Goal: Information Seeking & Learning: Learn about a topic

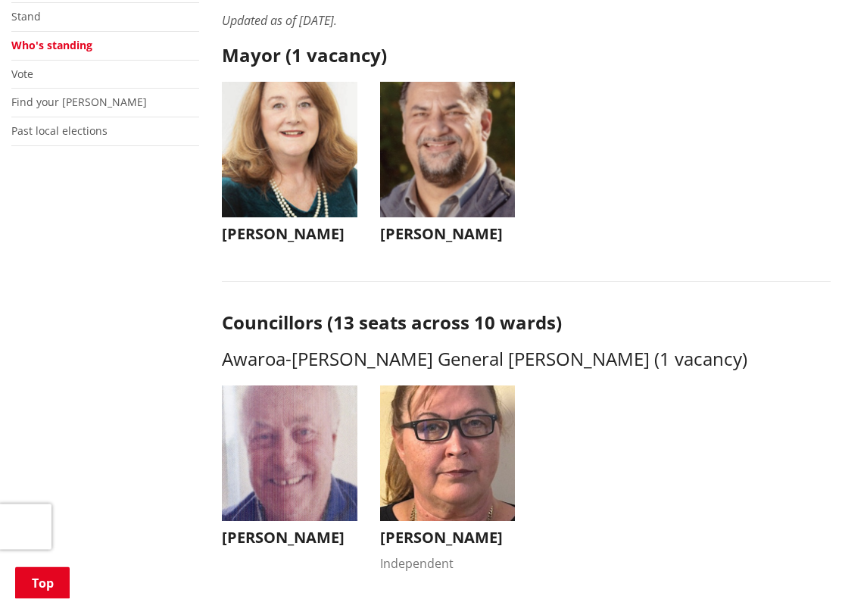
scroll to position [342, 0]
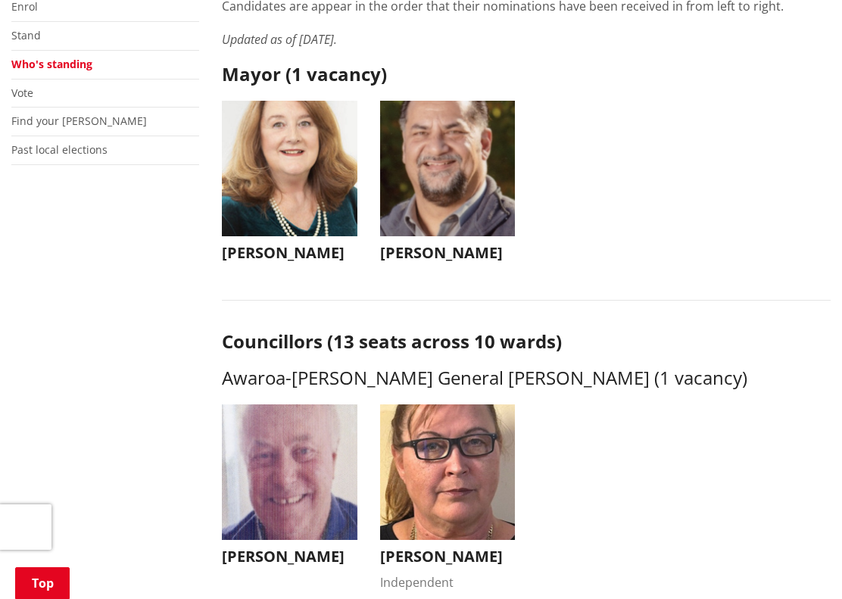
click at [454, 208] on img "button" at bounding box center [447, 168] width 135 height 135
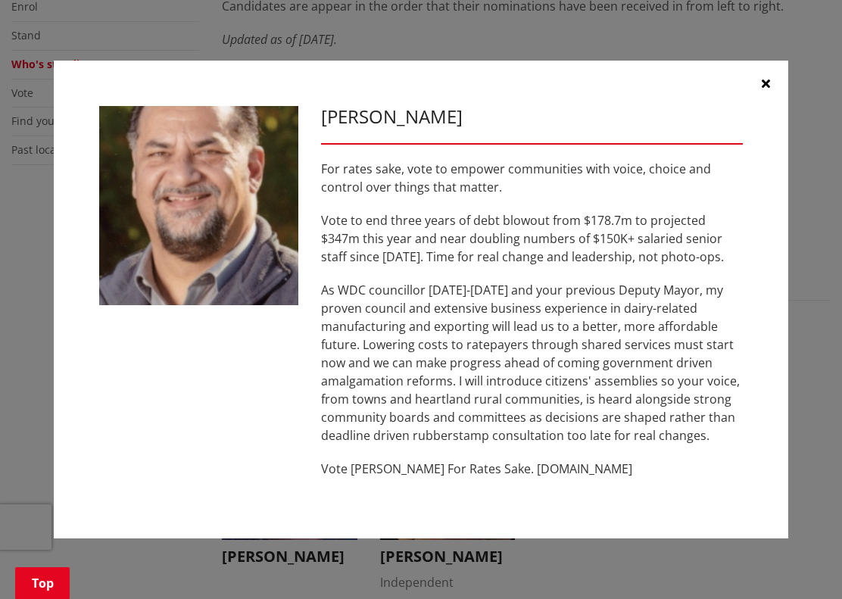
click at [769, 84] on icon "button" at bounding box center [765, 83] width 8 height 12
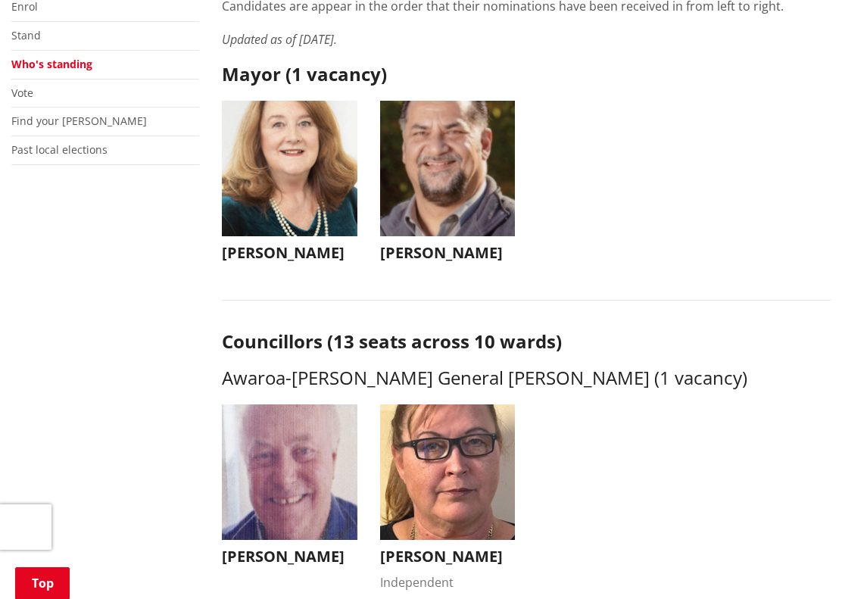
click at [302, 198] on img "button" at bounding box center [289, 168] width 135 height 135
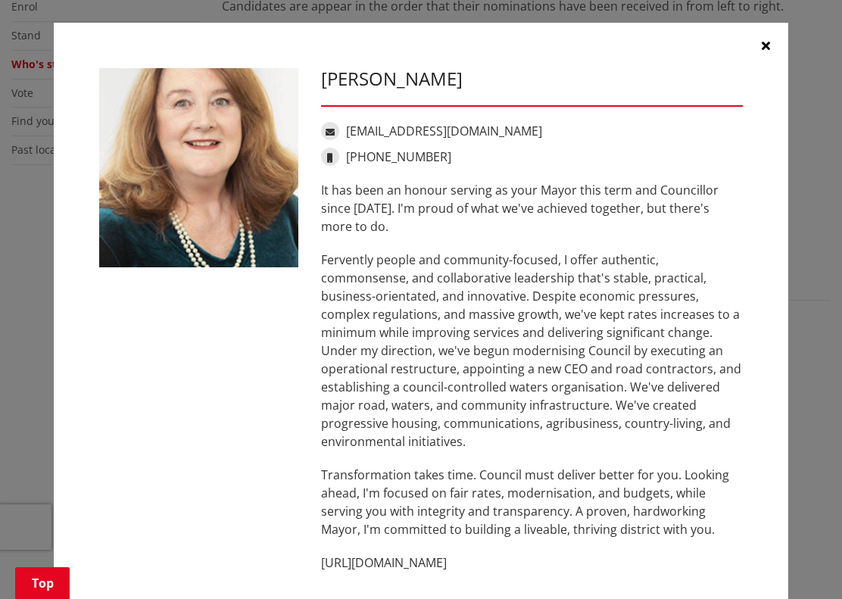
scroll to position [0, 0]
click at [764, 47] on icon "button" at bounding box center [765, 45] width 8 height 12
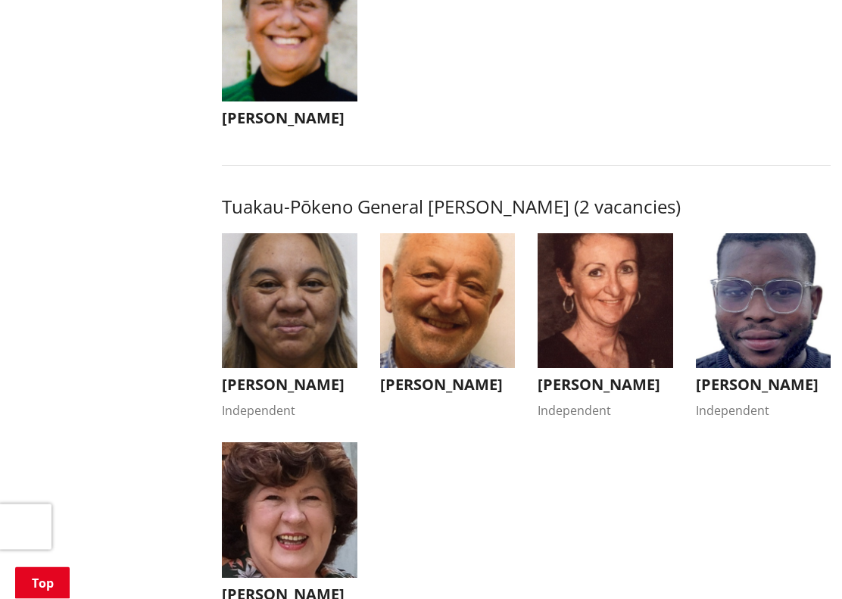
scroll to position [2405, 0]
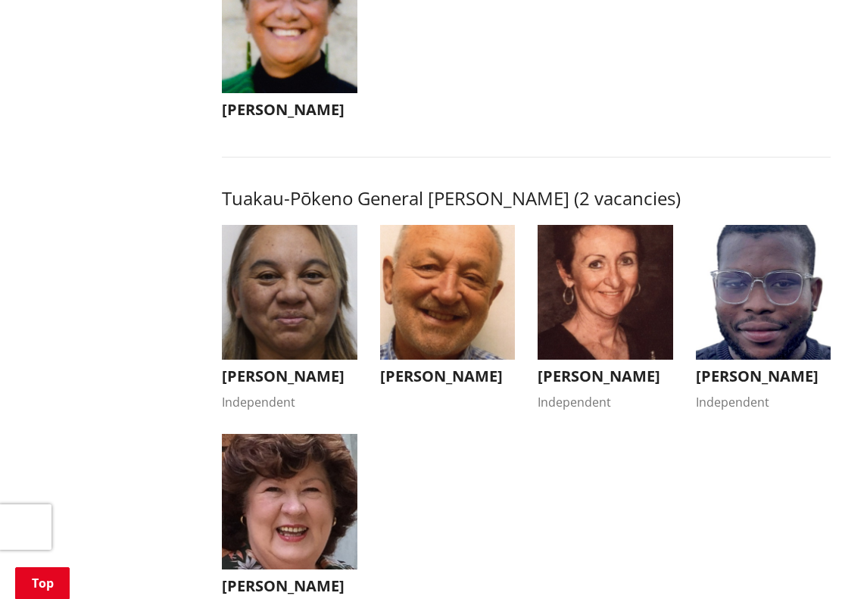
click at [290, 323] on img "button" at bounding box center [289, 292] width 135 height 135
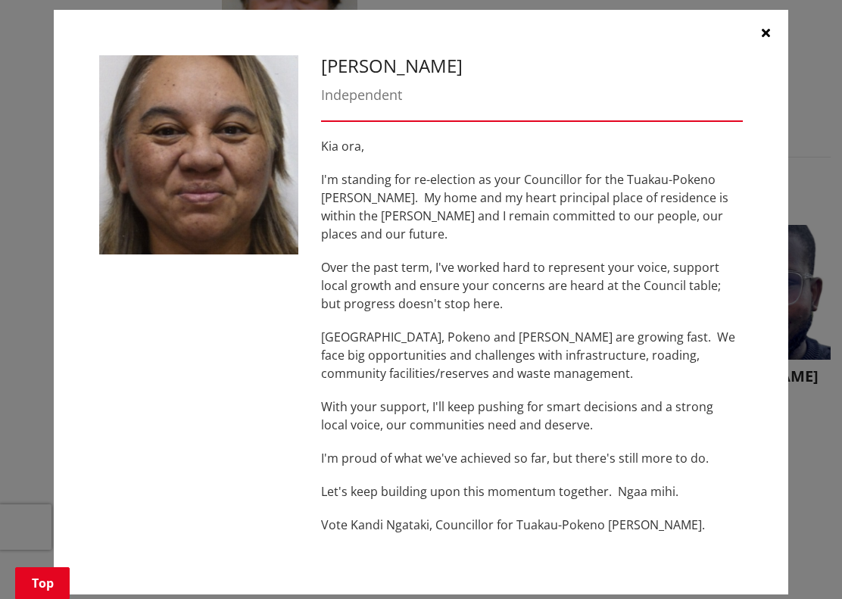
scroll to position [12, 0]
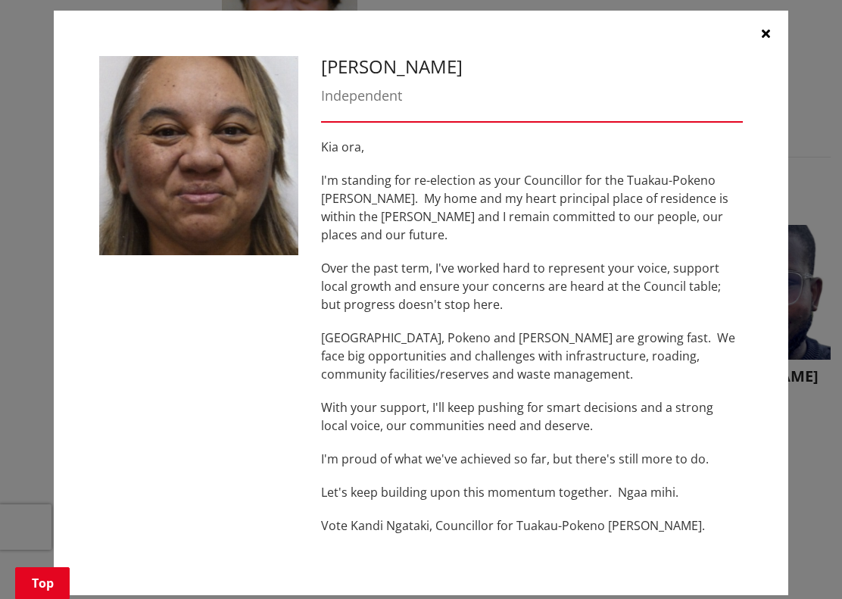
click at [773, 33] on button "button" at bounding box center [765, 33] width 45 height 45
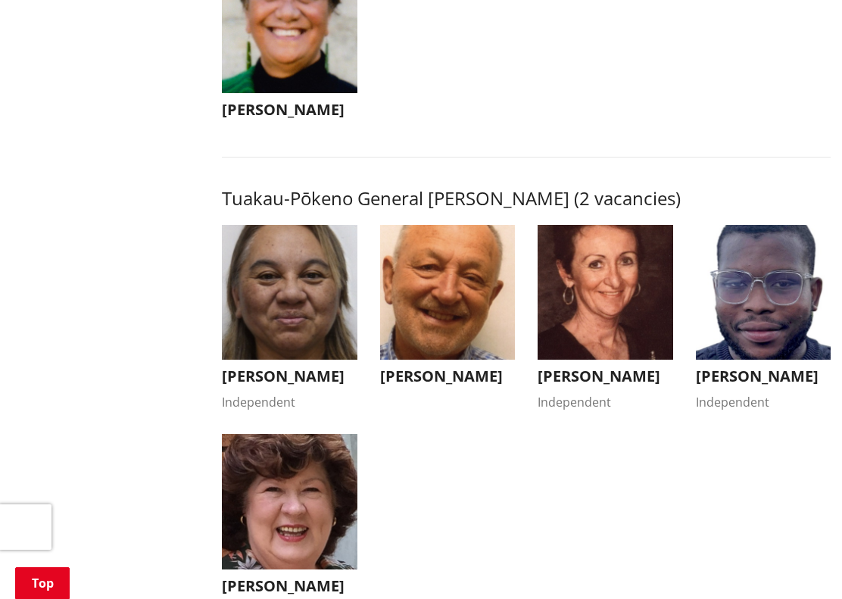
click at [457, 335] on img "button" at bounding box center [447, 292] width 135 height 135
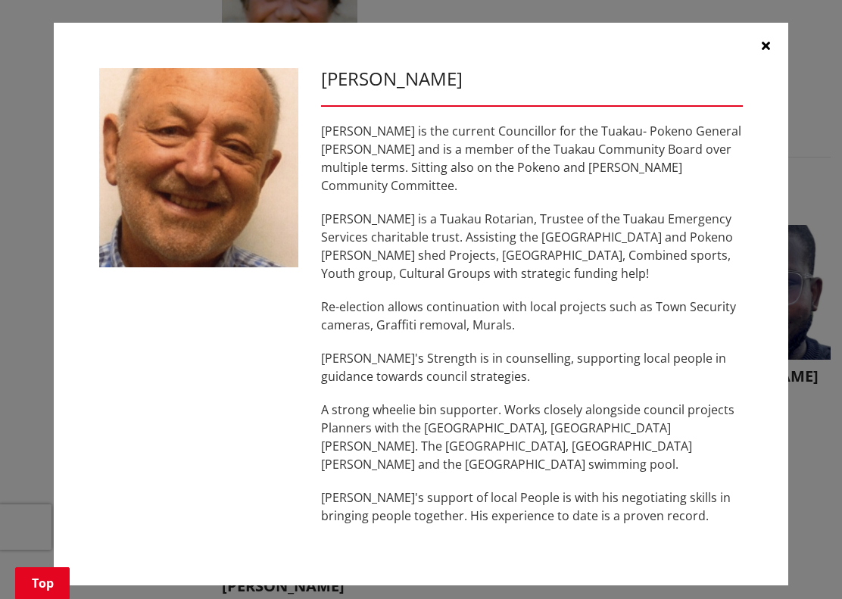
click at [717, 400] on p "A strong wheelie bin supporter. Works closely alongside council projects Planne…" at bounding box center [532, 436] width 422 height 73
click at [770, 53] on button "button" at bounding box center [765, 45] width 45 height 45
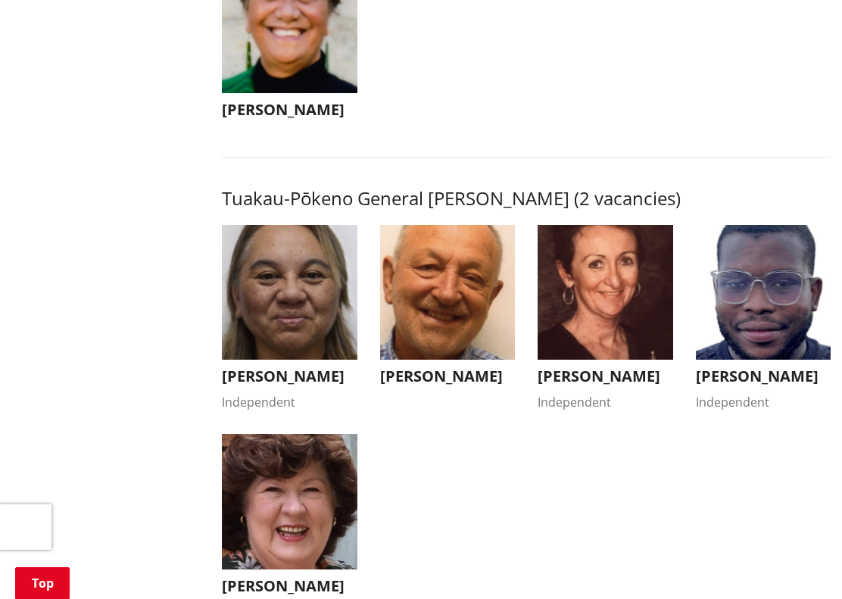
click at [635, 347] on img "button" at bounding box center [604, 292] width 135 height 135
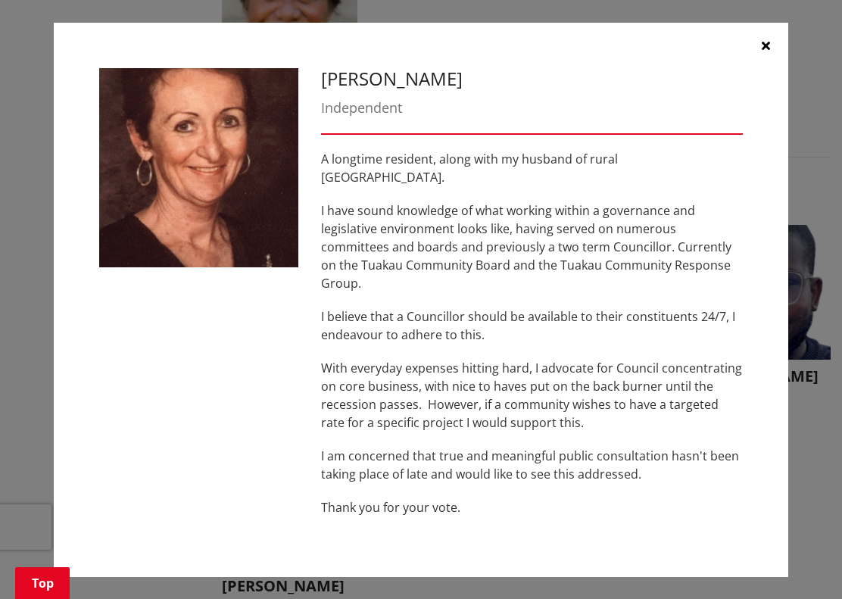
click at [764, 51] on icon "button" at bounding box center [765, 45] width 8 height 12
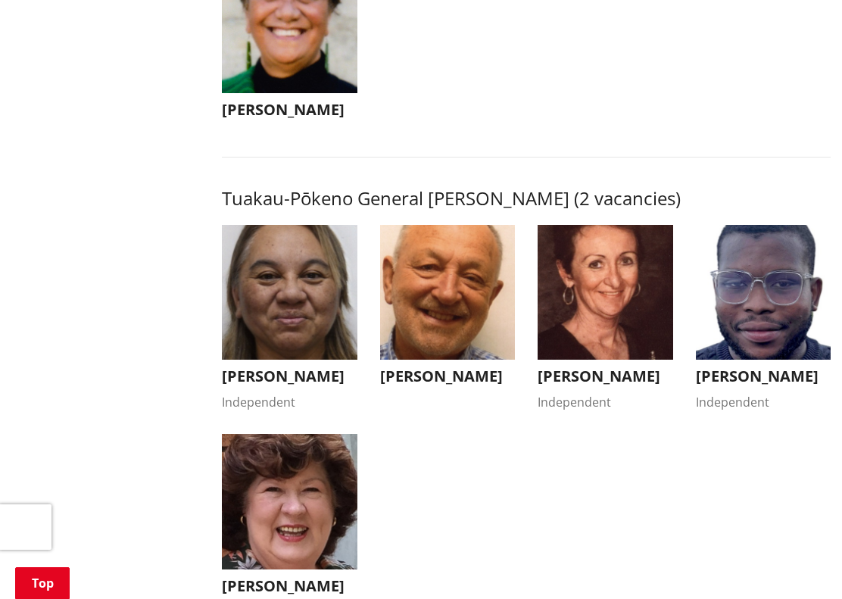
click at [763, 305] on img "button" at bounding box center [763, 292] width 135 height 135
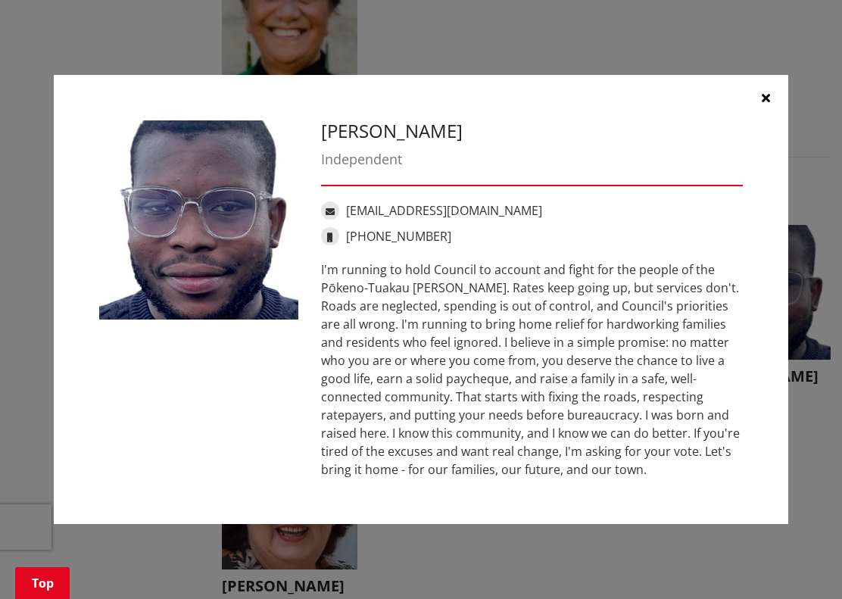
click at [768, 102] on icon "button" at bounding box center [765, 98] width 8 height 12
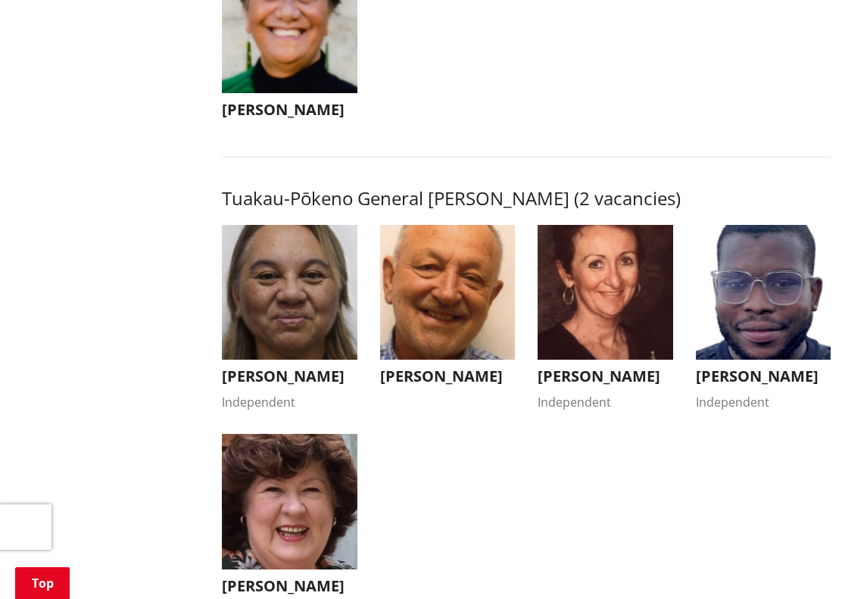
click at [300, 543] on img "button" at bounding box center [289, 501] width 135 height 135
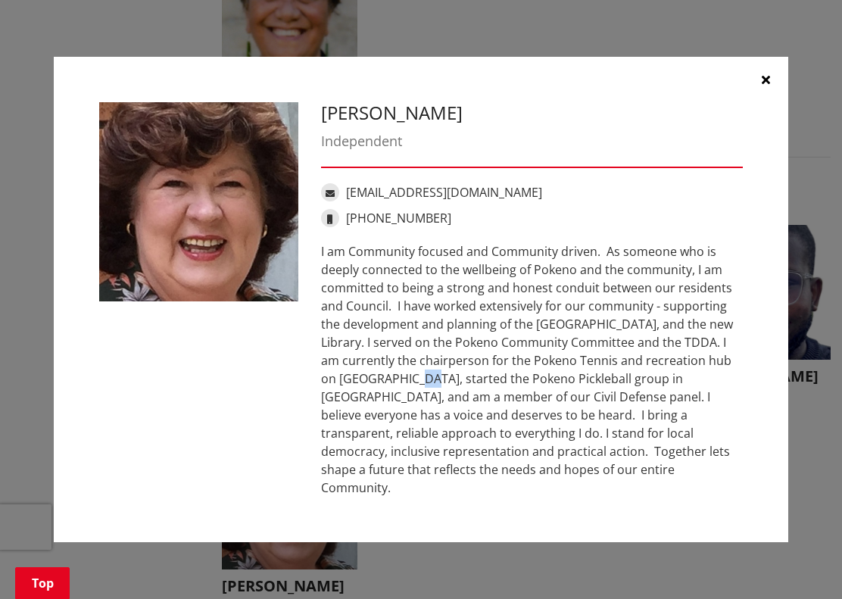
click at [764, 272] on div "[PERSON_NAME] Independent [EMAIL_ADDRESS][DOMAIN_NAME] [PHONE_NUMBER]" at bounding box center [421, 300] width 734 height 486
click at [799, 371] on div "[PERSON_NAME] Independent [EMAIL_ADDRESS][DOMAIN_NAME] [PHONE_NUMBER]" at bounding box center [420, 299] width 781 height 531
click at [768, 86] on icon "button" at bounding box center [765, 79] width 8 height 12
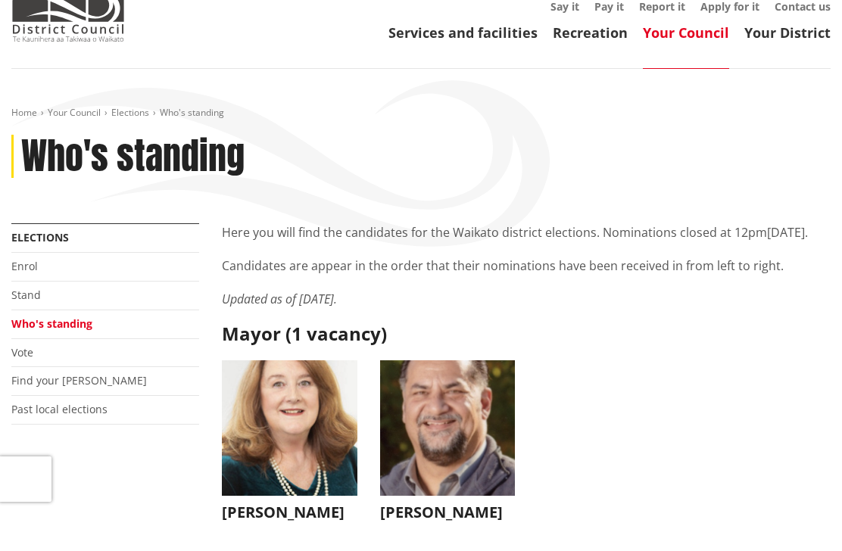
scroll to position [0, 0]
